Goal: Information Seeking & Learning: Learn about a topic

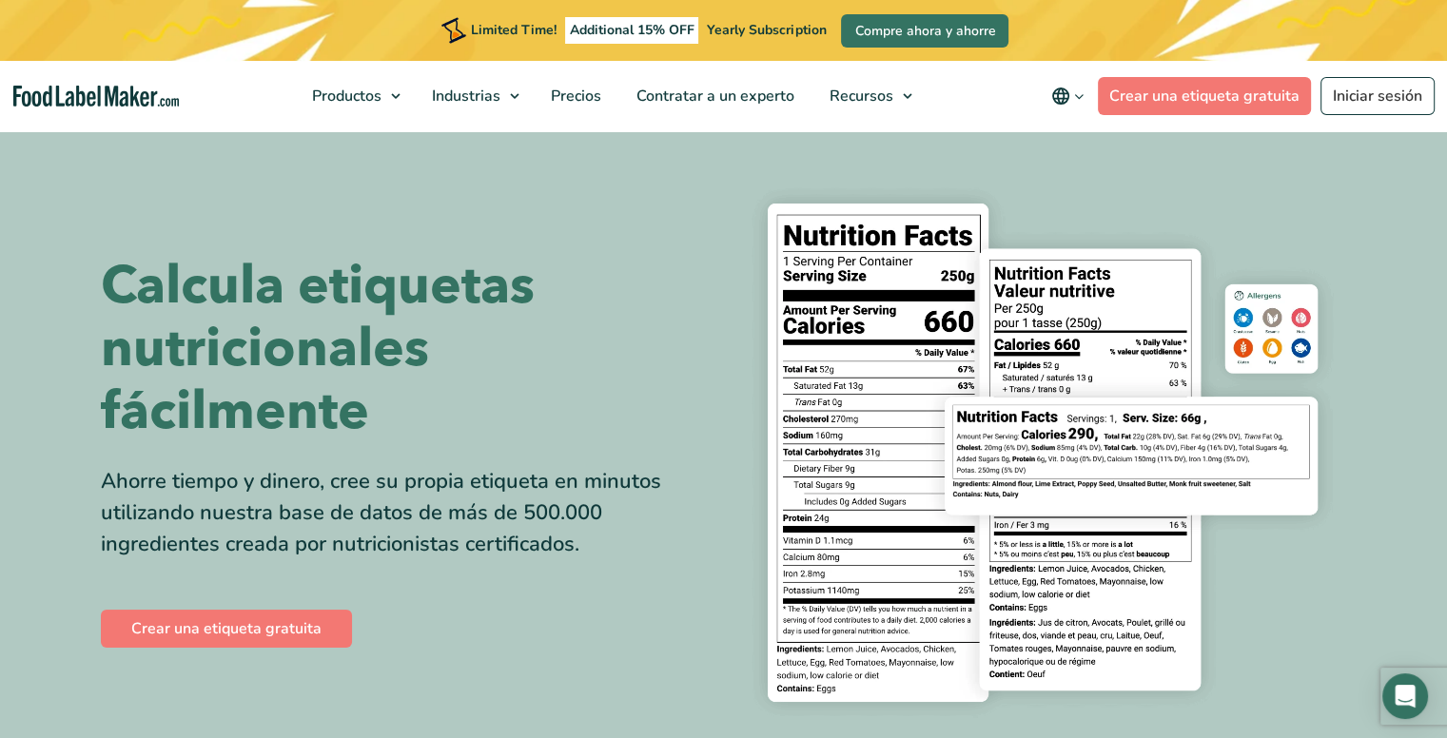
click at [1080, 96] on icon "main navigation" at bounding box center [1079, 96] width 14 height 14
click at [571, 91] on span "Precios" at bounding box center [574, 96] width 58 height 21
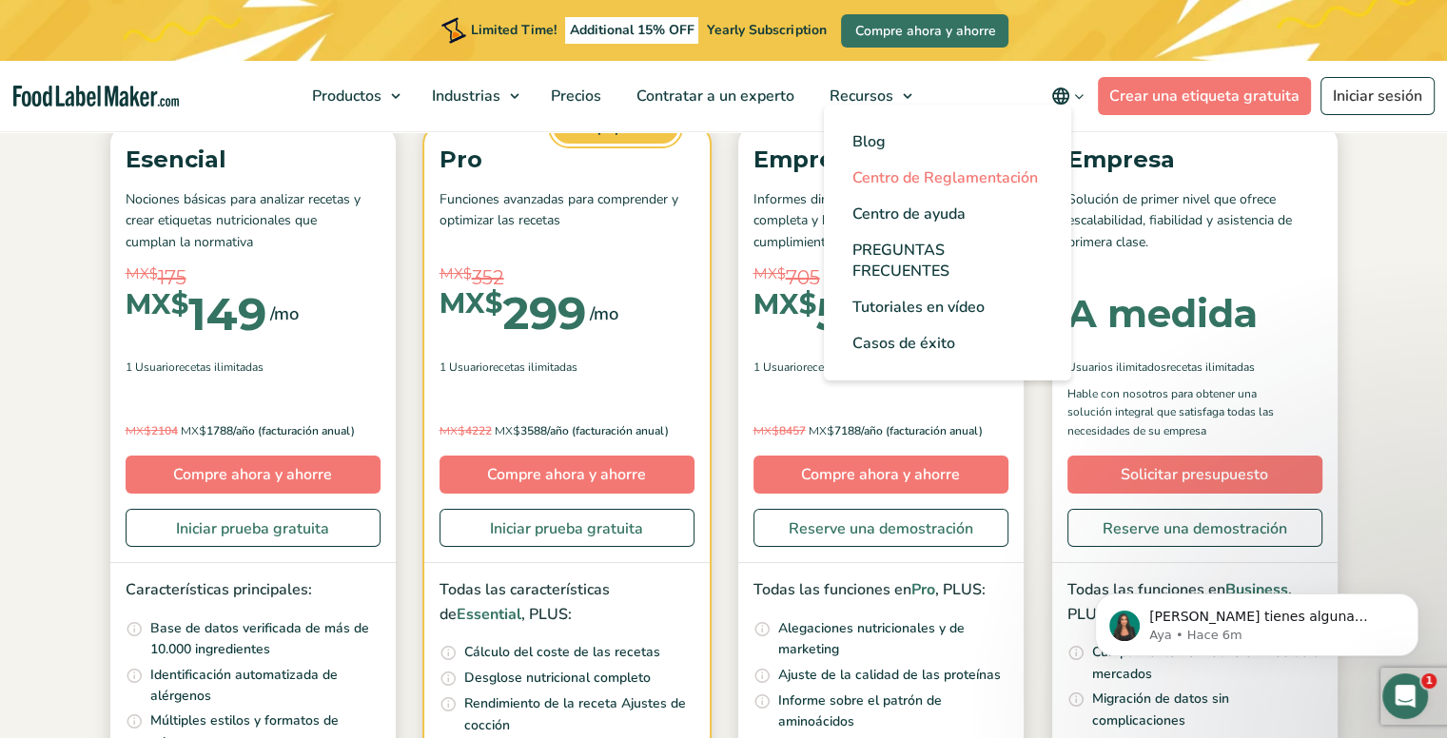
click at [909, 178] on span "Centro de Reglamentación" at bounding box center [944, 177] width 185 height 21
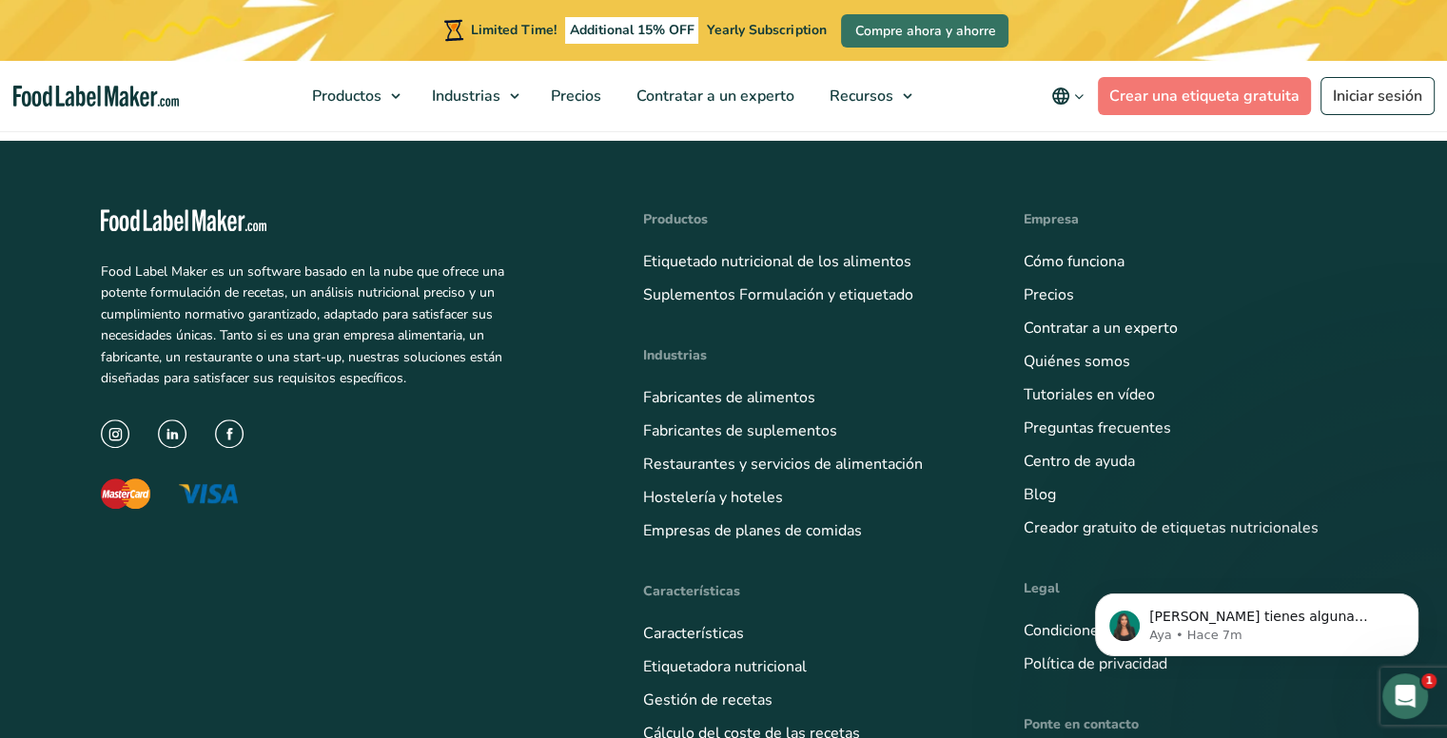
scroll to position [1399, 0]
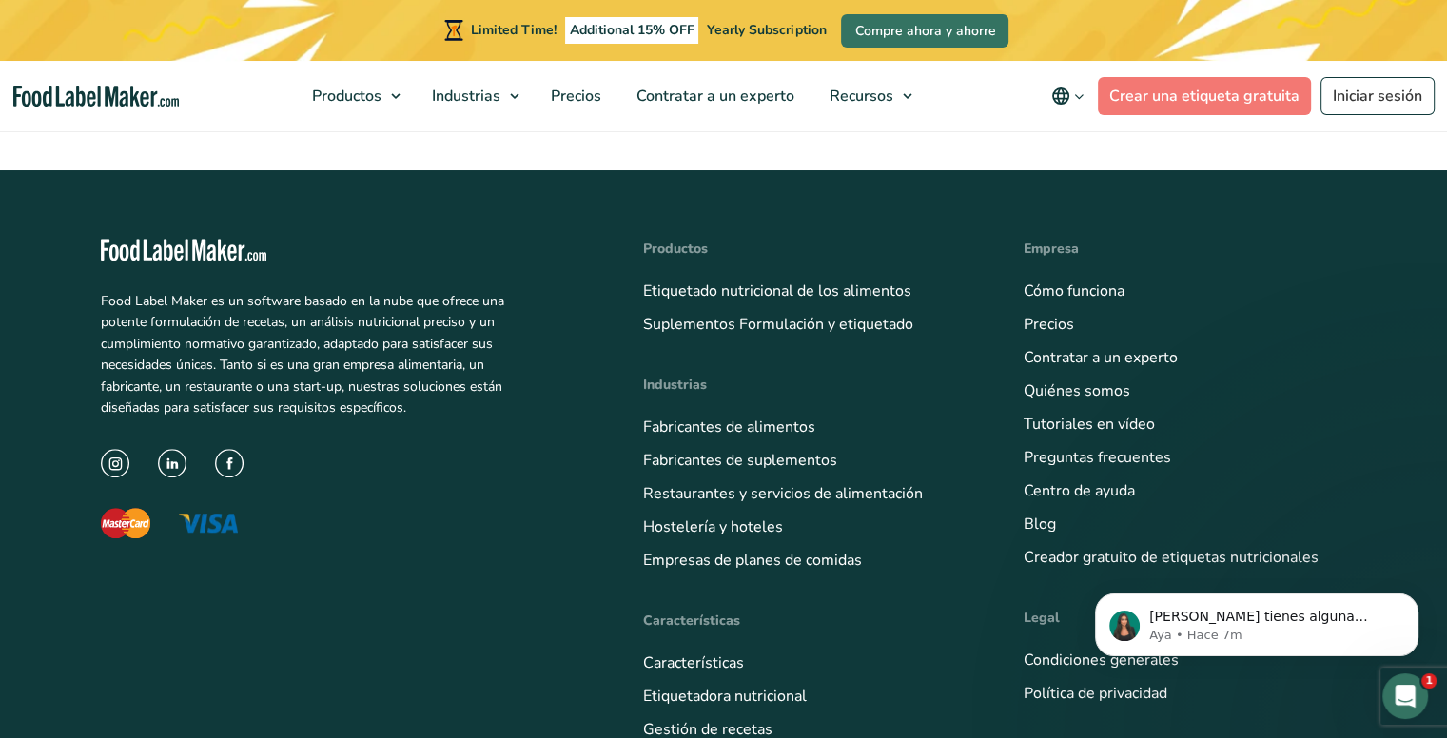
click at [228, 461] on img at bounding box center [229, 463] width 29 height 29
